Goal: Transaction & Acquisition: Purchase product/service

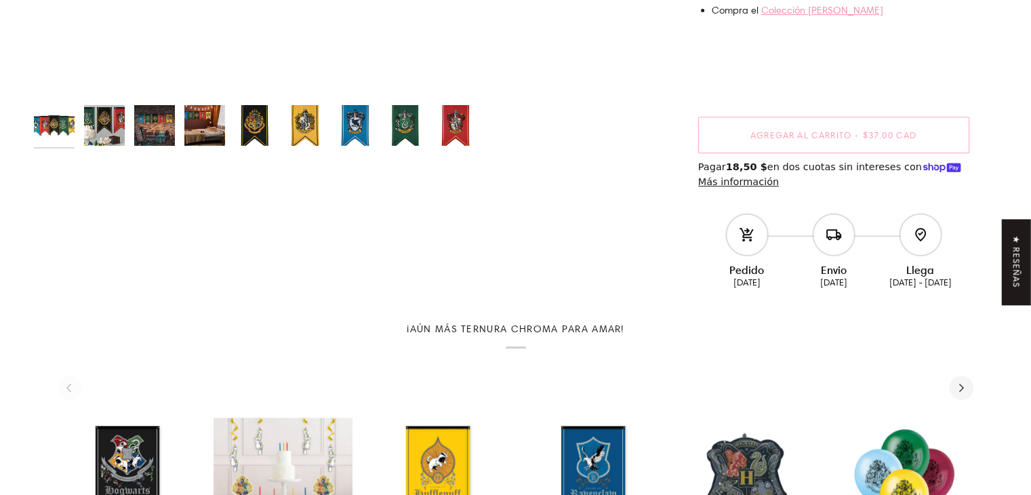
scroll to position [542, 0]
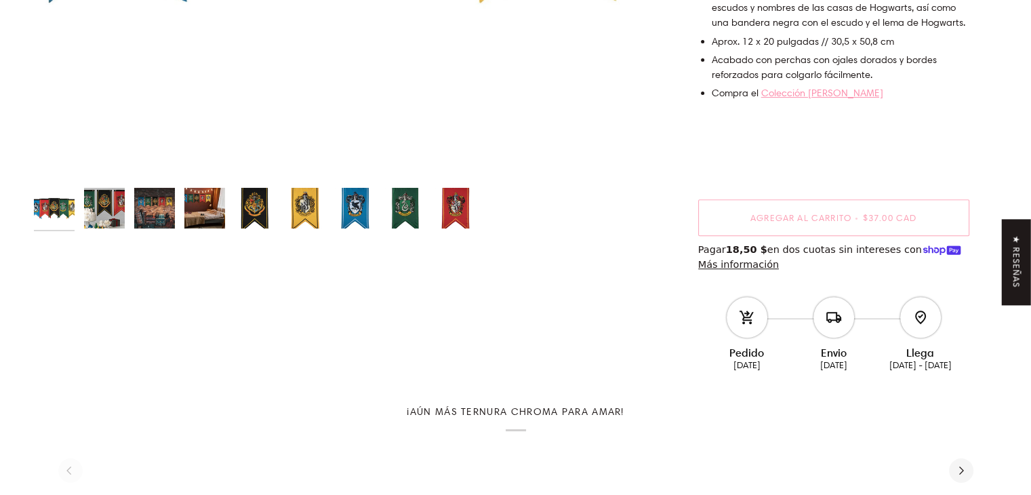
click at [458, 201] on img "Conjunto de banderas de la casa de Harry Potter" at bounding box center [455, 208] width 41 height 41
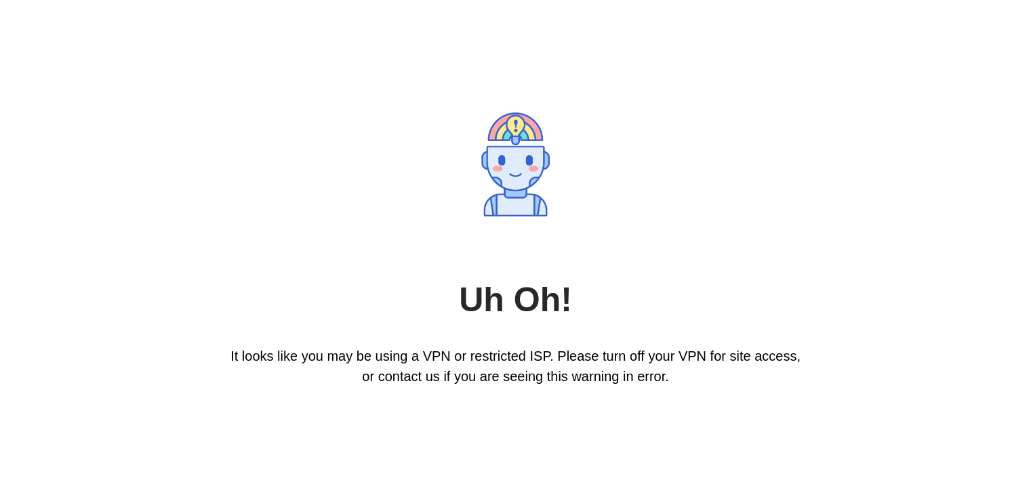
scroll to position [0, 0]
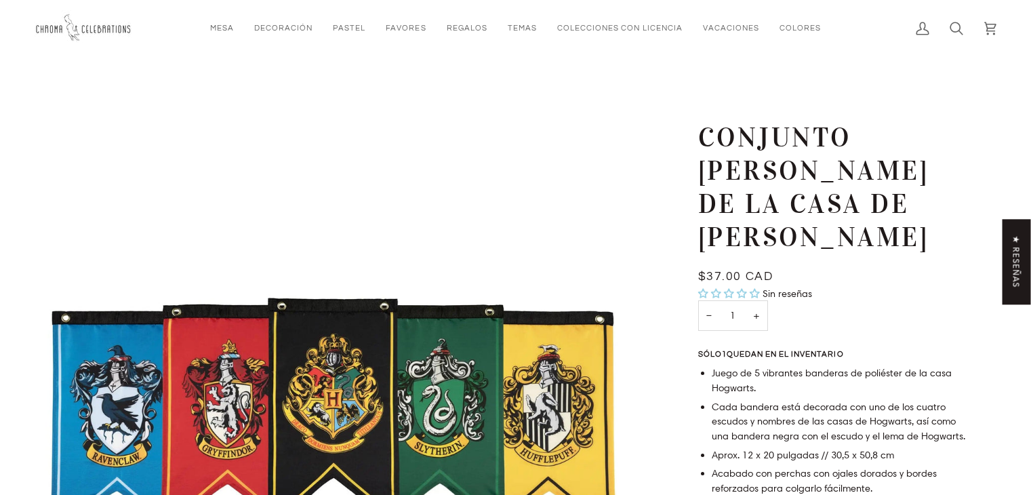
scroll to position [407, 0]
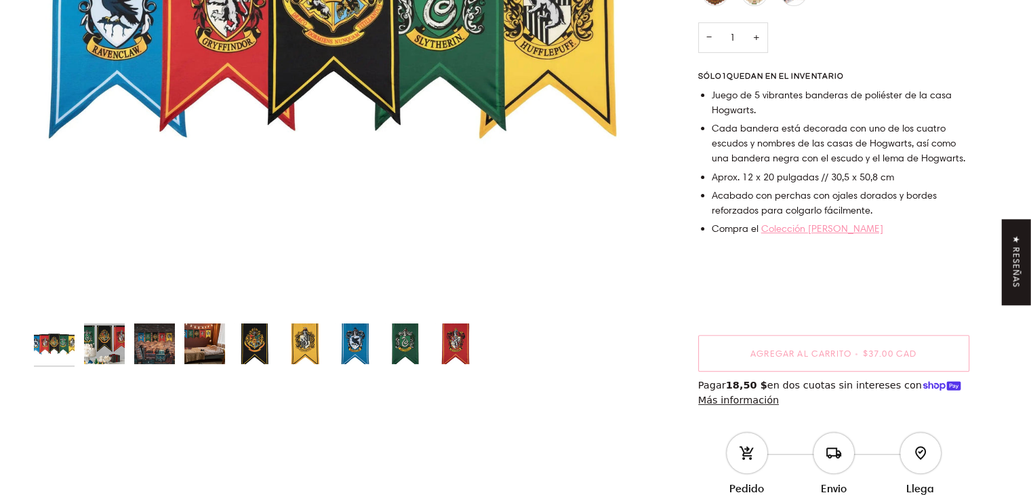
click at [459, 343] on img "Conjunto de banderas de la casa de Harry Potter" at bounding box center [455, 343] width 41 height 41
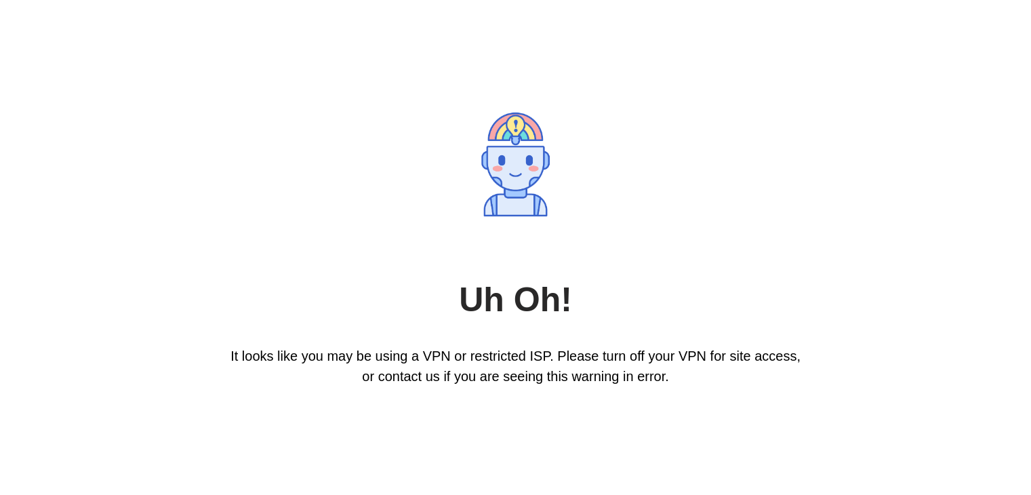
scroll to position [0, 0]
